Goal: Understand process/instructions: Learn how to perform a task or action

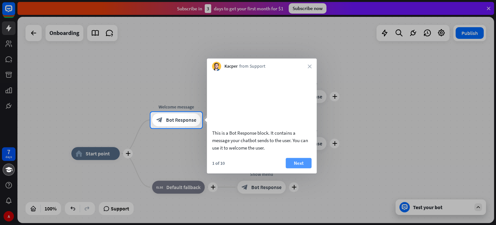
click at [296, 168] on button "Next" at bounding box center [299, 162] width 26 height 10
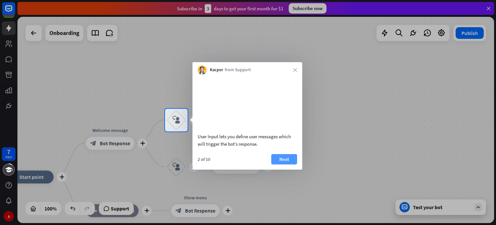
click at [293, 164] on button "Next" at bounding box center [284, 159] width 26 height 10
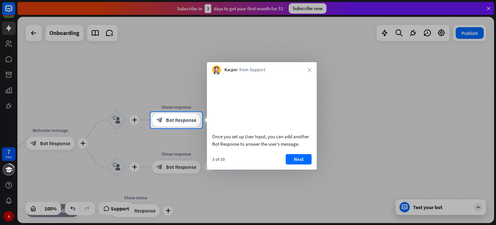
click at [295, 164] on button "Next" at bounding box center [299, 159] width 26 height 10
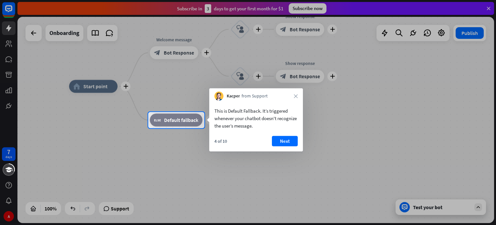
click at [203, 156] on div at bounding box center [248, 176] width 496 height 97
click at [430, 97] on div at bounding box center [248, 56] width 496 height 112
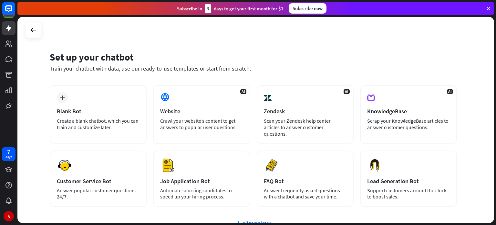
click at [489, 9] on icon at bounding box center [489, 8] width 6 height 6
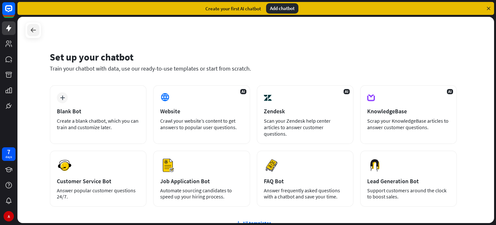
click at [35, 28] on icon at bounding box center [33, 30] width 8 height 8
